Goal: Information Seeking & Learning: Learn about a topic

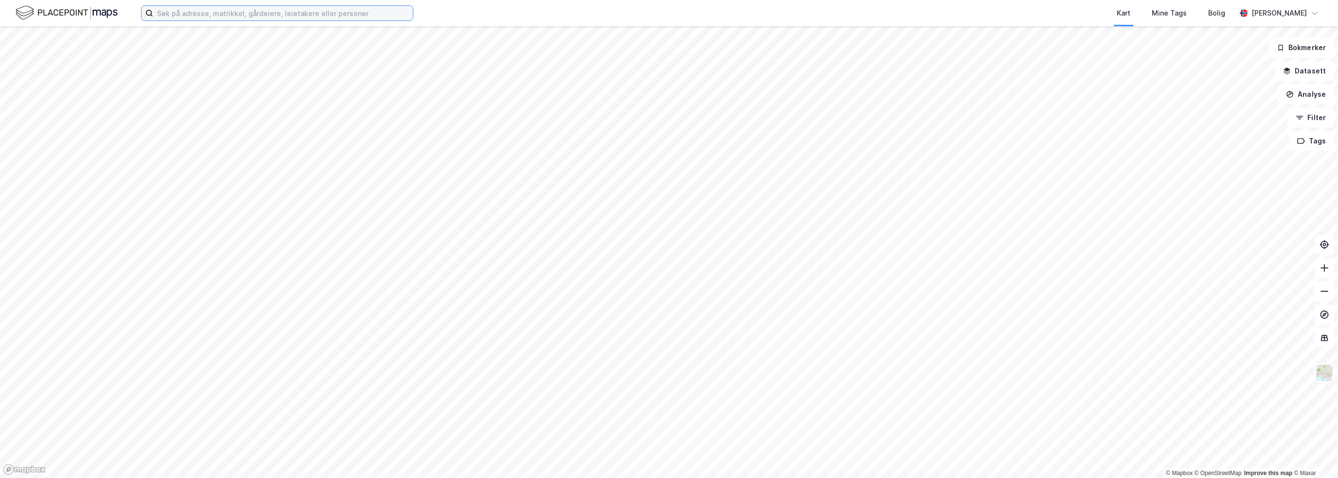
click at [237, 13] on input at bounding box center [283, 13] width 260 height 15
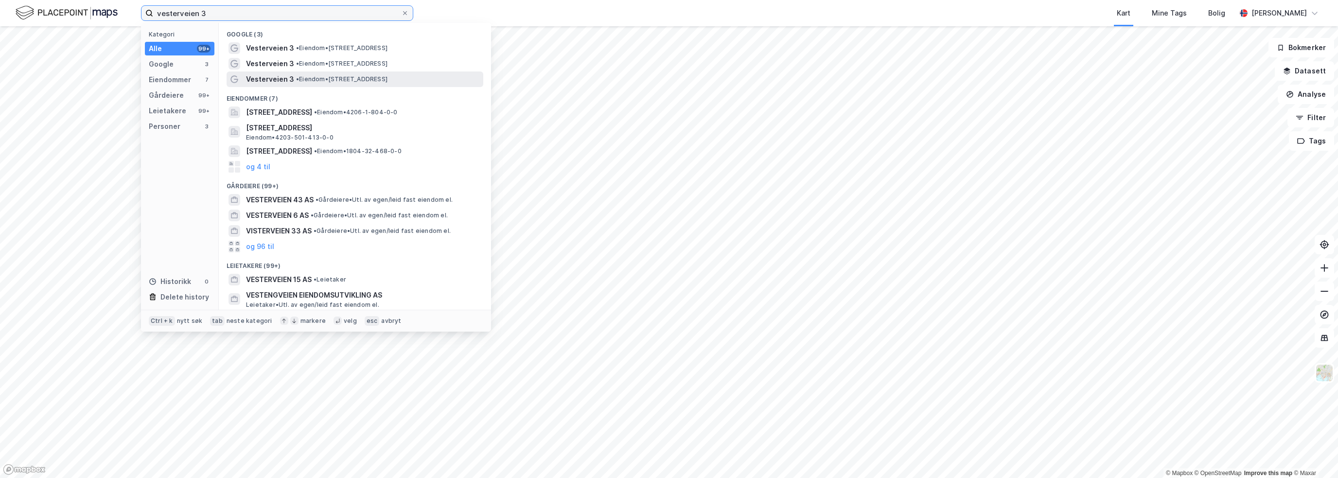
type input "vesterveien 3"
click at [281, 80] on span "Vesterveien 3" at bounding box center [270, 79] width 48 height 12
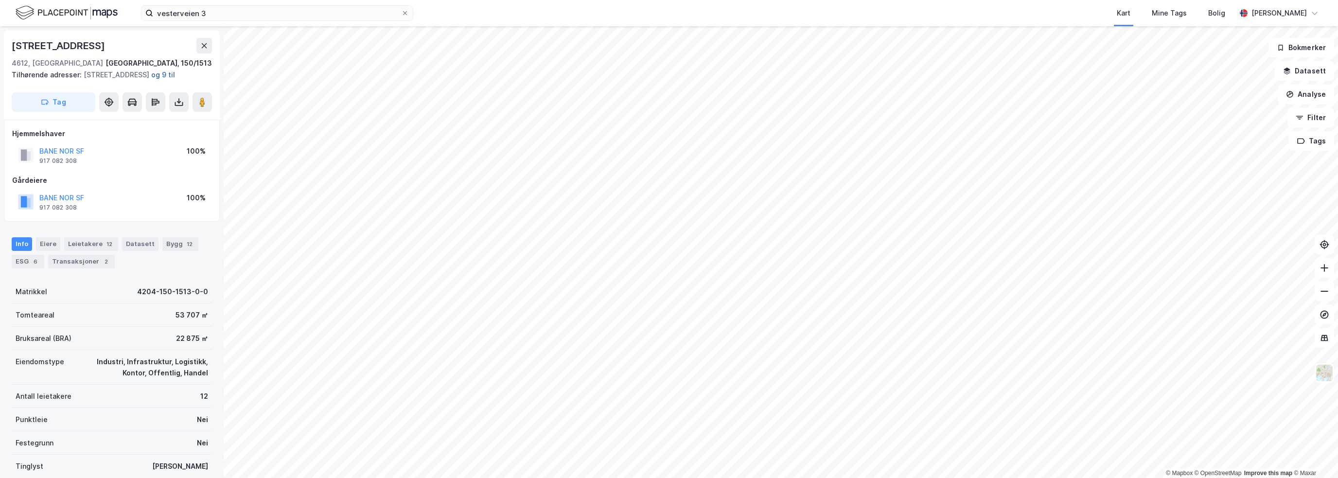
click at [0, 0] on button "og 9 til" at bounding box center [0, 0] width 0 height 0
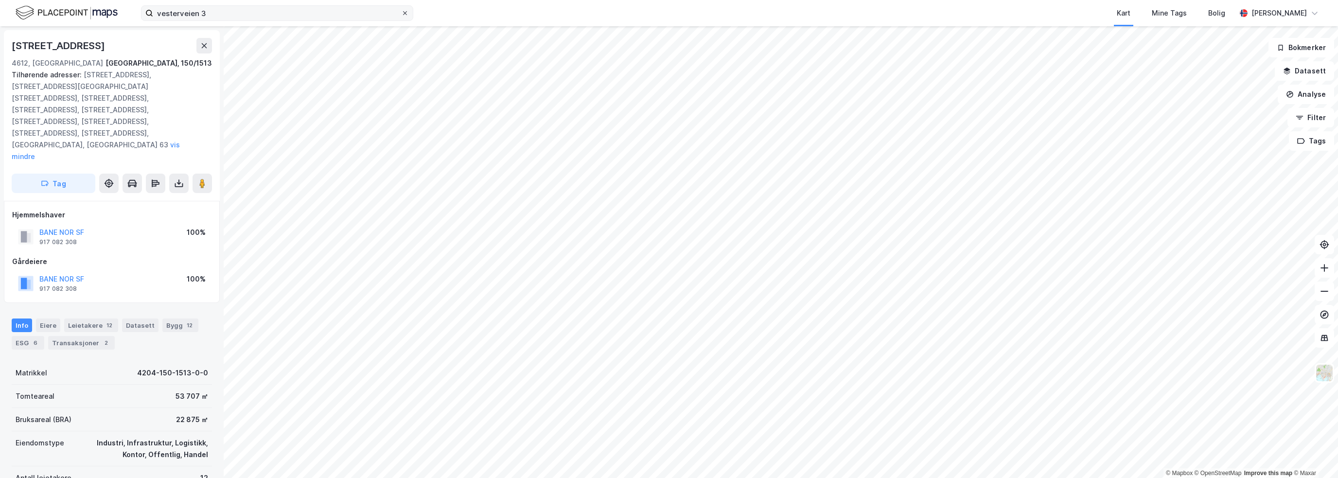
click at [406, 12] on icon at bounding box center [405, 13] width 6 height 6
click at [401, 12] on input "vesterveien 3" at bounding box center [277, 13] width 248 height 15
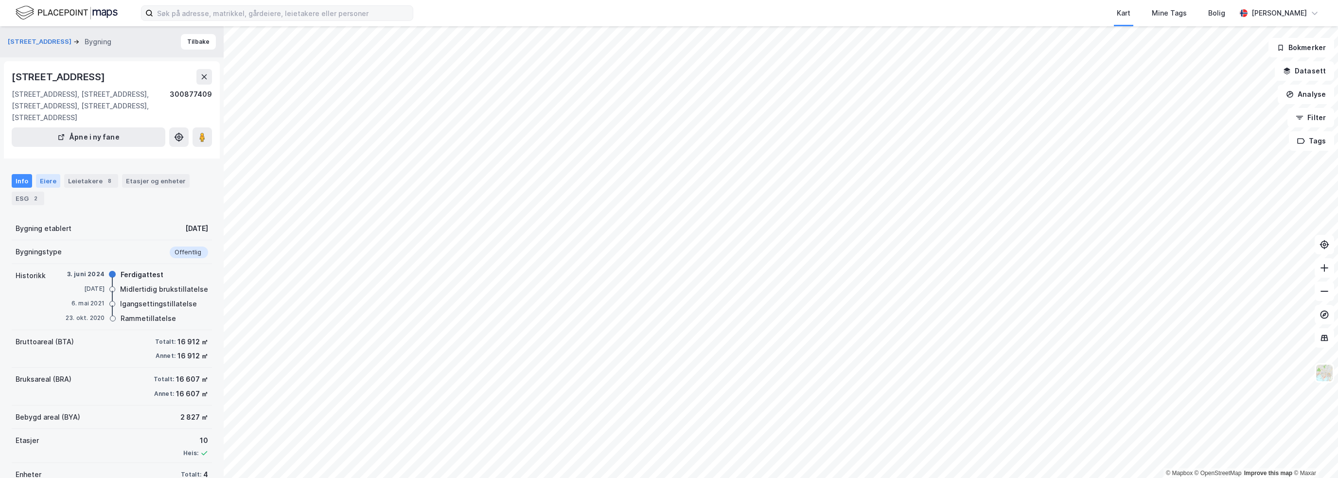
click at [53, 184] on div "Eiere" at bounding box center [48, 181] width 24 height 14
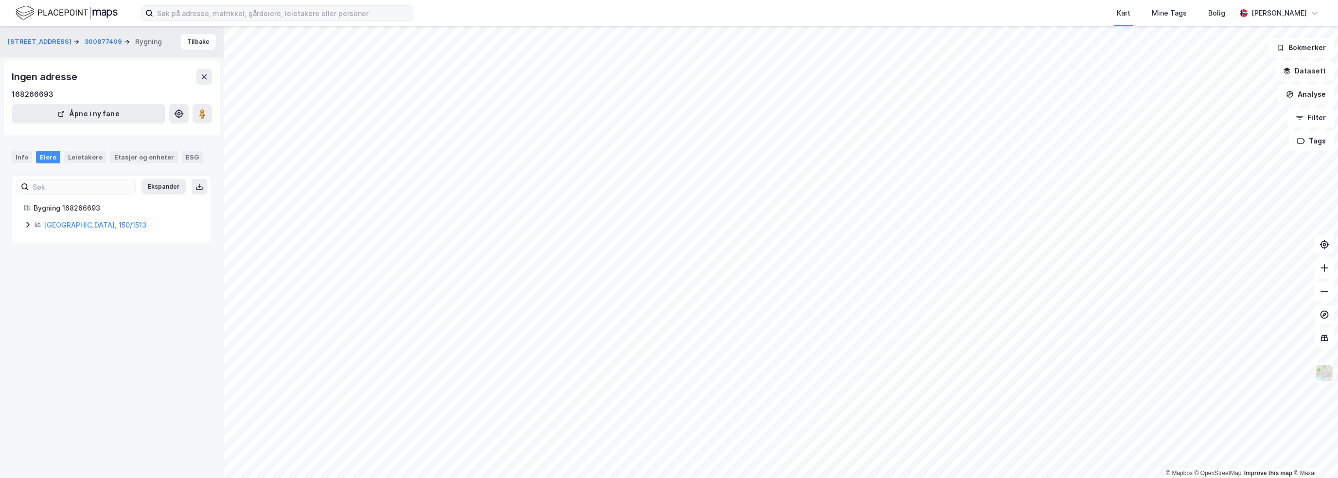
click at [210, 47] on div "[STREET_ADDRESS] Tilbake" at bounding box center [112, 41] width 224 height 31
click at [205, 45] on button "Tilbake" at bounding box center [198, 42] width 35 height 16
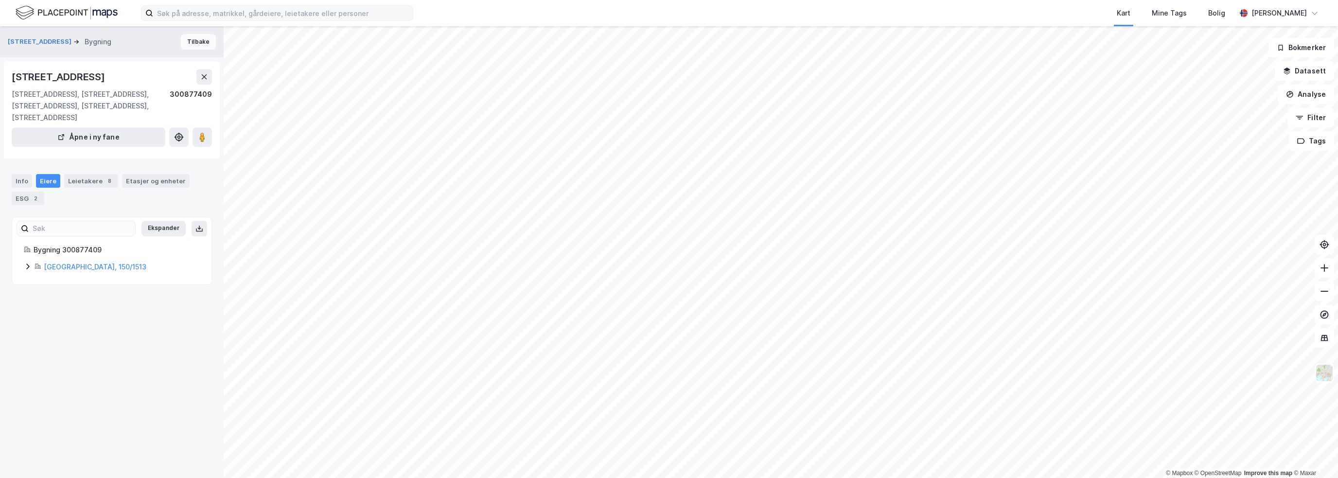
click at [202, 47] on button "Tilbake" at bounding box center [198, 42] width 35 height 16
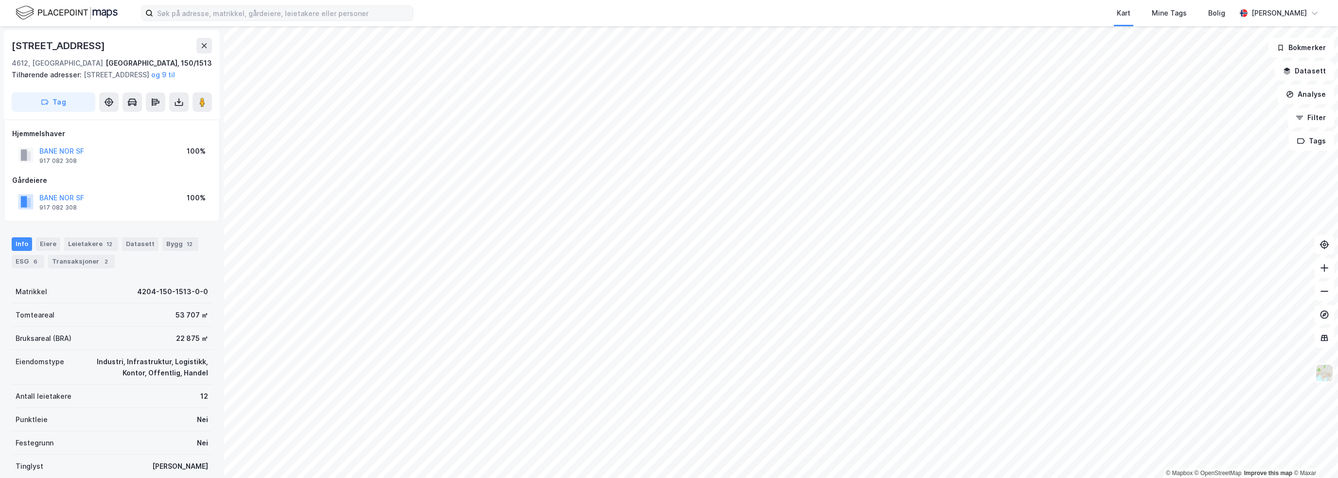
scroll to position [1, 0]
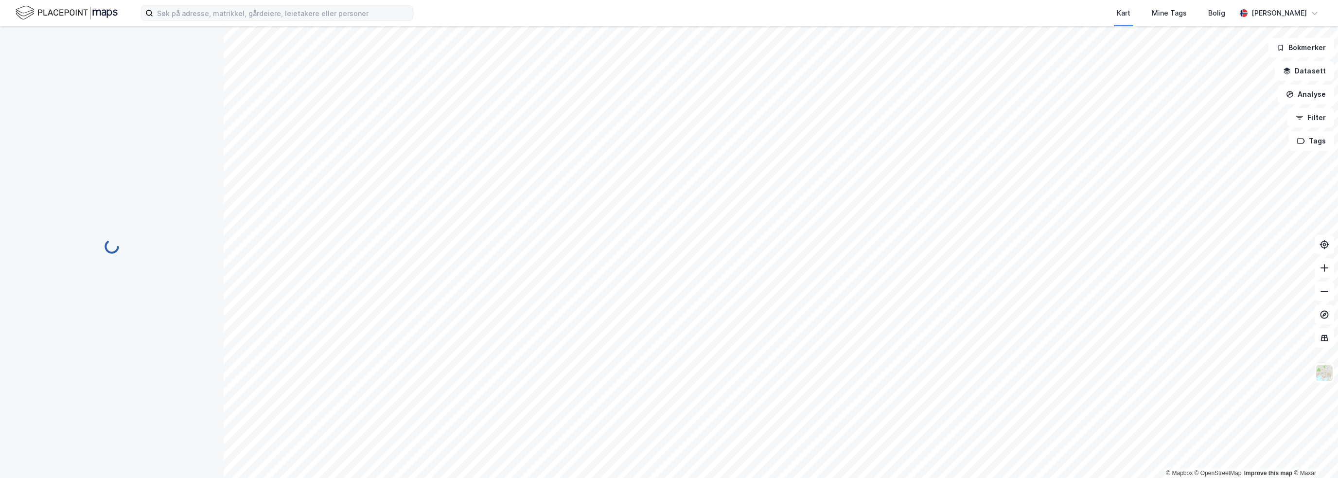
scroll to position [1, 0]
